Goal: Task Accomplishment & Management: Use online tool/utility

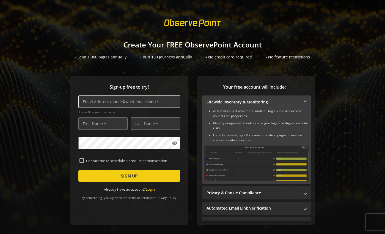
click at [106, 105] on input "text" at bounding box center [129, 102] width 102 height 12
type input "[EMAIL_ADDRESS][DOMAIN_NAME]"
type input "[PERSON_NAME]"
click at [115, 126] on input "[PERSON_NAME]" at bounding box center [102, 124] width 49 height 12
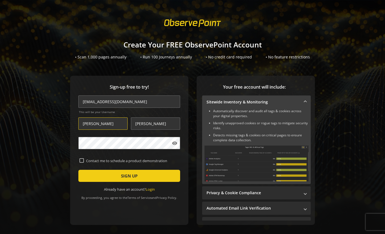
type input "VICTORIA"
click at [148, 127] on input "[PERSON_NAME]" at bounding box center [155, 124] width 49 height 12
type input "KHONG"
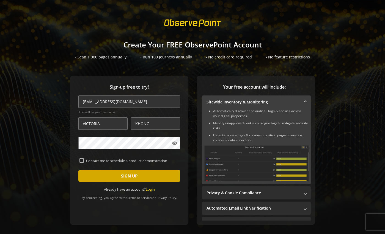
click at [132, 181] on span "submit" at bounding box center [129, 176] width 102 height 13
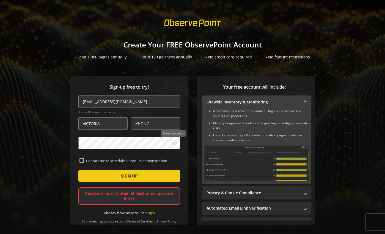
click at [173, 145] on mat-icon "visibility" at bounding box center [174, 143] width 5 height 5
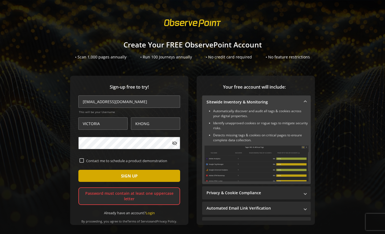
click at [103, 181] on span "submit" at bounding box center [129, 176] width 102 height 13
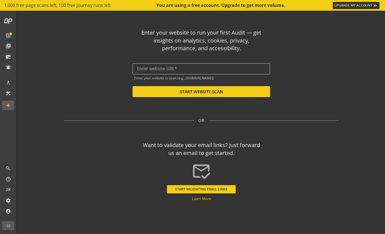
click at [154, 69] on input "text" at bounding box center [201, 68] width 129 height 5
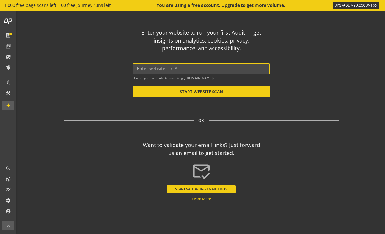
paste input "[URL][DOMAIN_NAME][PERSON_NAME]"
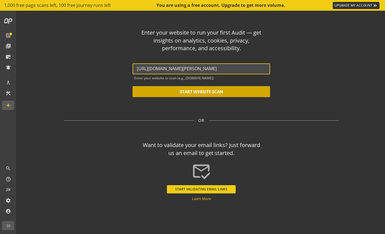
type input "[URL][DOMAIN_NAME][PERSON_NAME]"
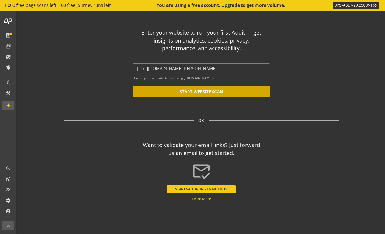
scroll to position [0, 0]
click at [195, 95] on button "START WEBSITE SCAN" at bounding box center [200, 91] width 137 height 11
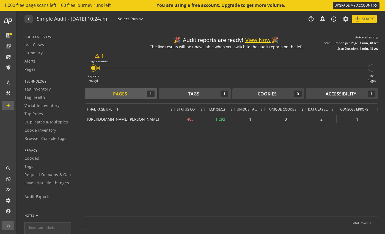
click at [260, 40] on button "View Now" at bounding box center [257, 40] width 25 height 8
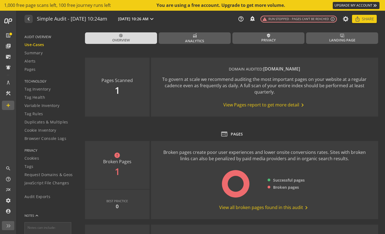
click at [290, 106] on span "View Pages report to get more detail chevron_right" at bounding box center [264, 105] width 82 height 7
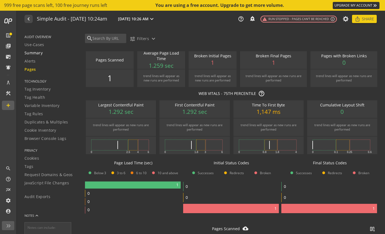
click at [35, 54] on span "Summary" at bounding box center [33, 52] width 18 height 5
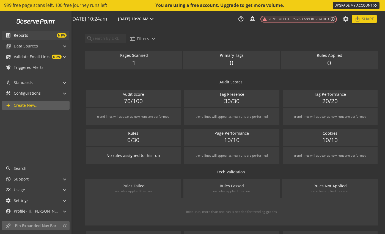
click at [59, 35] on span "NEW" at bounding box center [62, 35] width 10 height 4
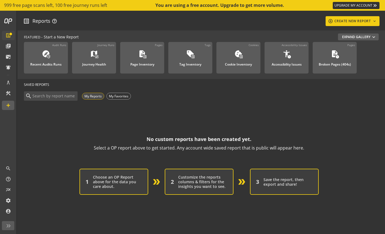
click at [98, 98] on div "My Reports" at bounding box center [93, 96] width 22 height 7
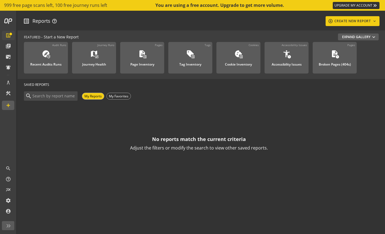
click at [372, 5] on mat-icon "keyboard_double_arrow_right" at bounding box center [374, 5] width 5 height 5
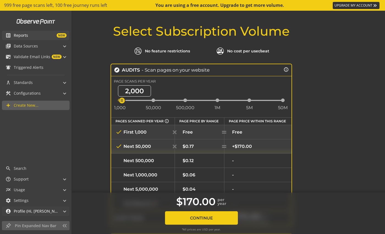
click at [49, 212] on span "Profile (Hi, [PERSON_NAME]!)" at bounding box center [36, 211] width 44 height 5
click at [27, 209] on span "Sign Out" at bounding box center [22, 207] width 16 height 5
